Goal: Find specific page/section: Find specific page/section

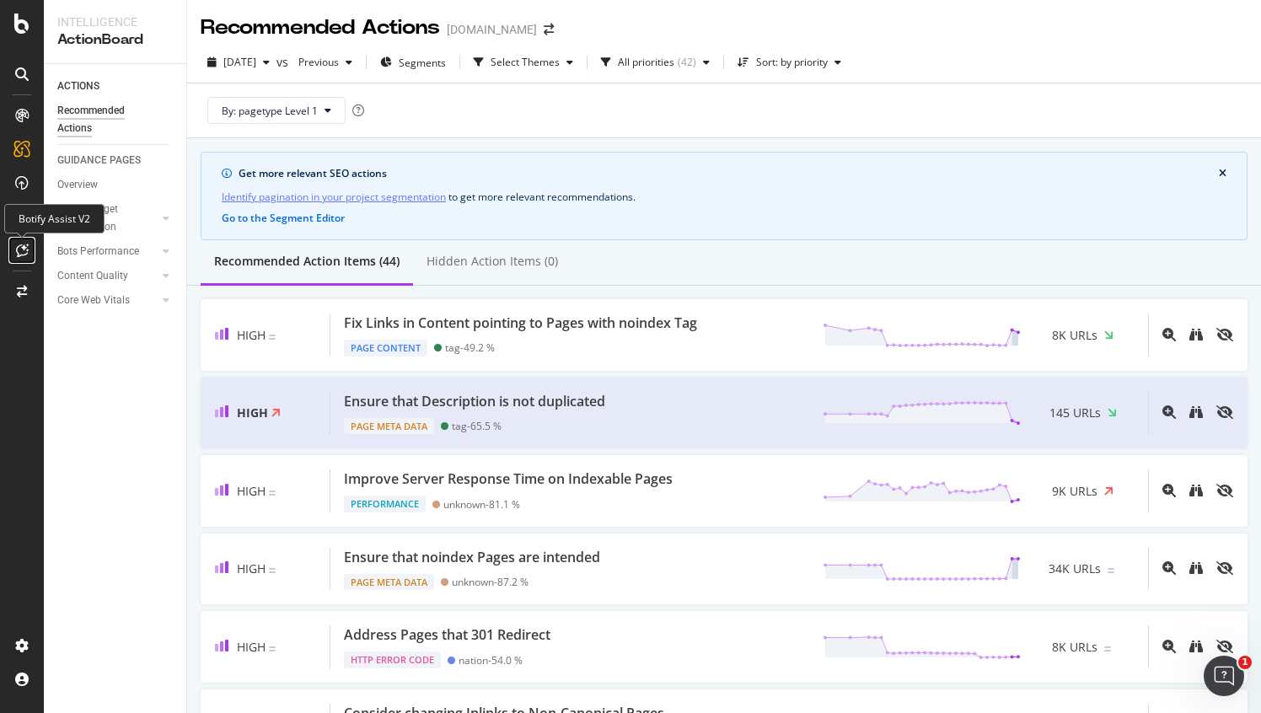
click at [22, 250] on icon at bounding box center [22, 250] width 13 height 13
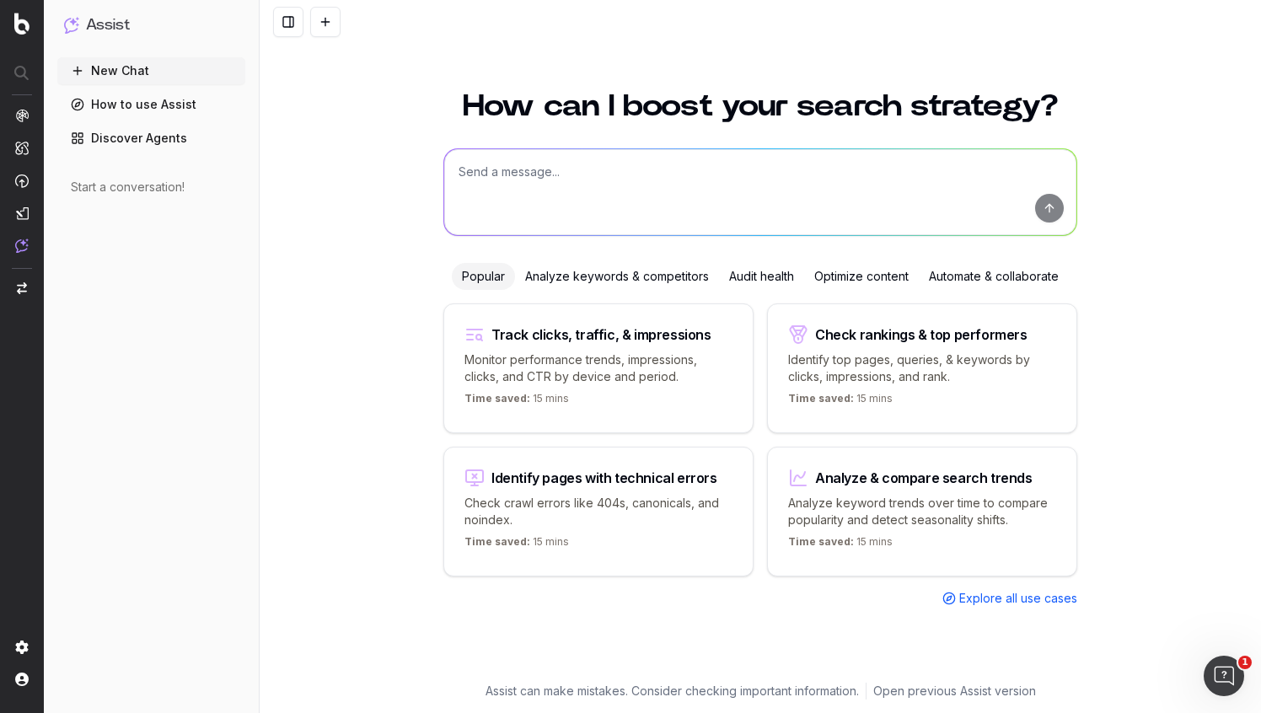
click at [765, 279] on div "Audit health" at bounding box center [761, 276] width 85 height 27
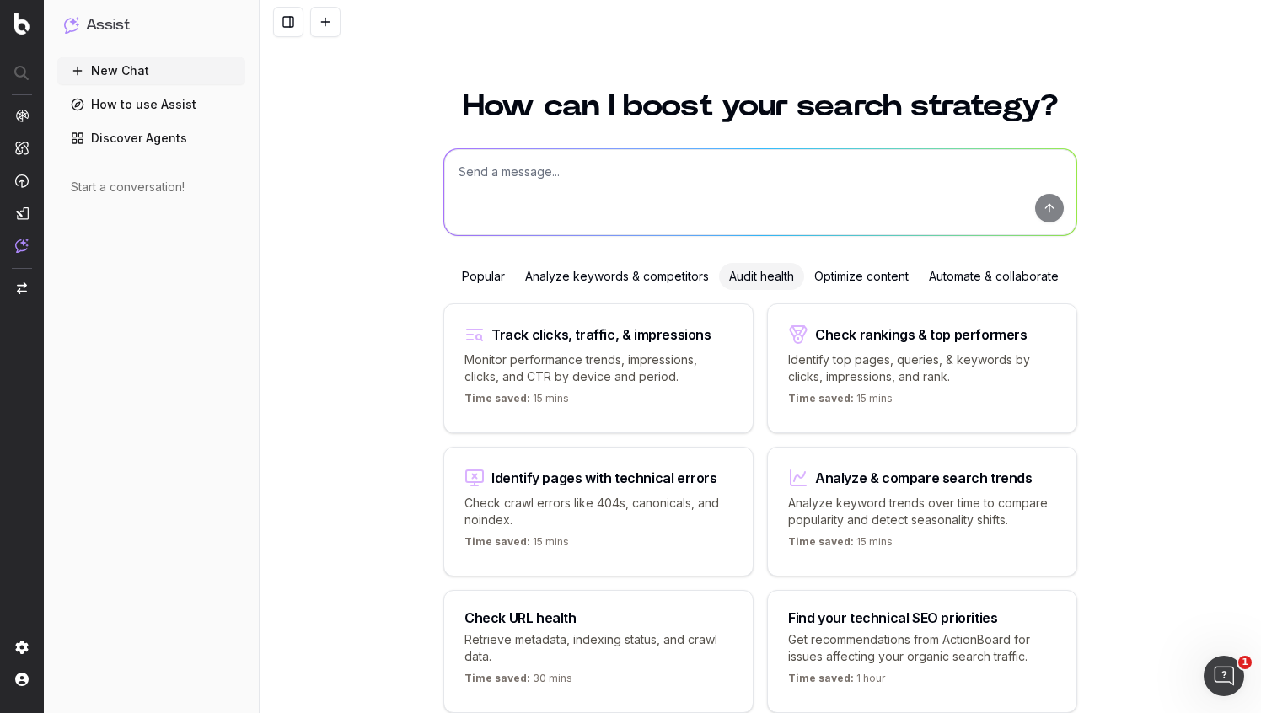
scroll to position [84, 0]
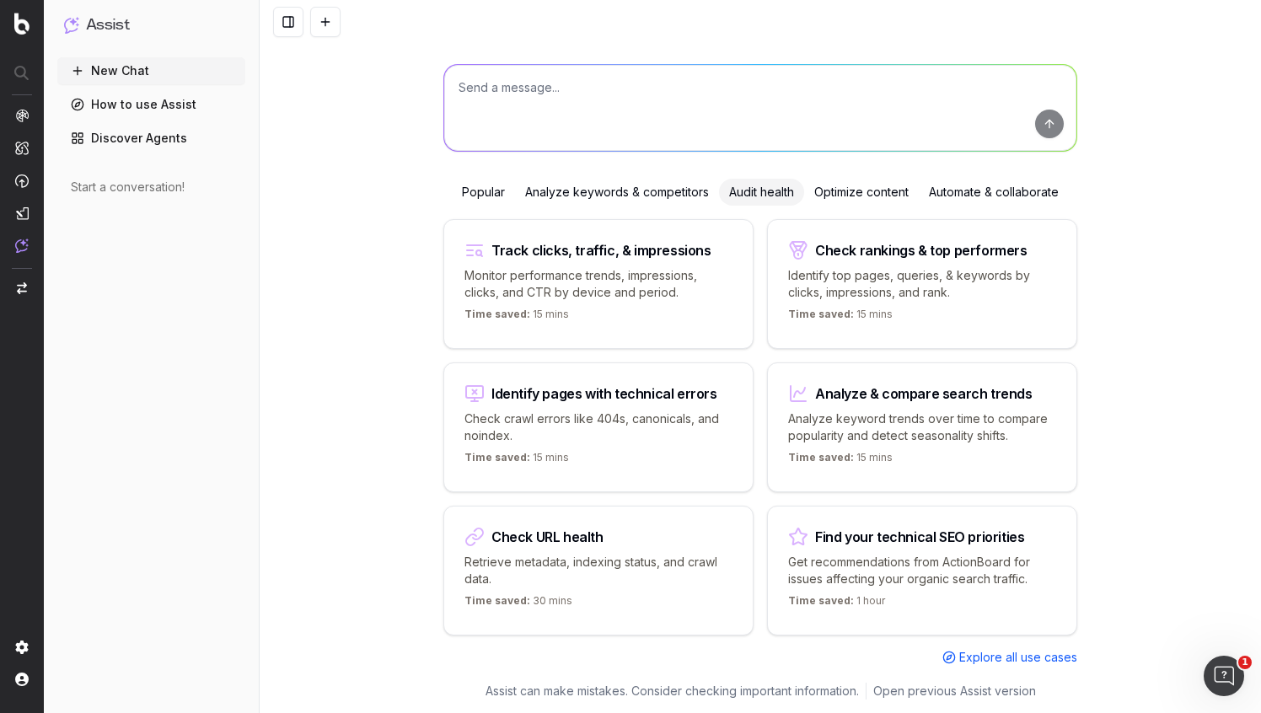
click at [866, 196] on div "Optimize content" at bounding box center [861, 192] width 115 height 27
